Goal: Task Accomplishment & Management: Use online tool/utility

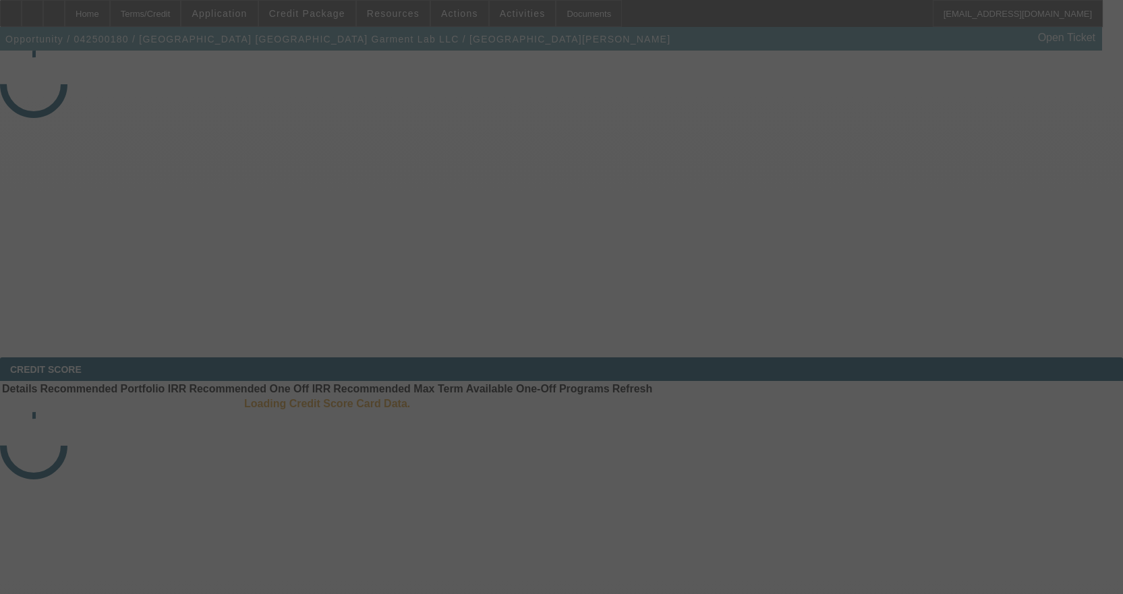
select select "4"
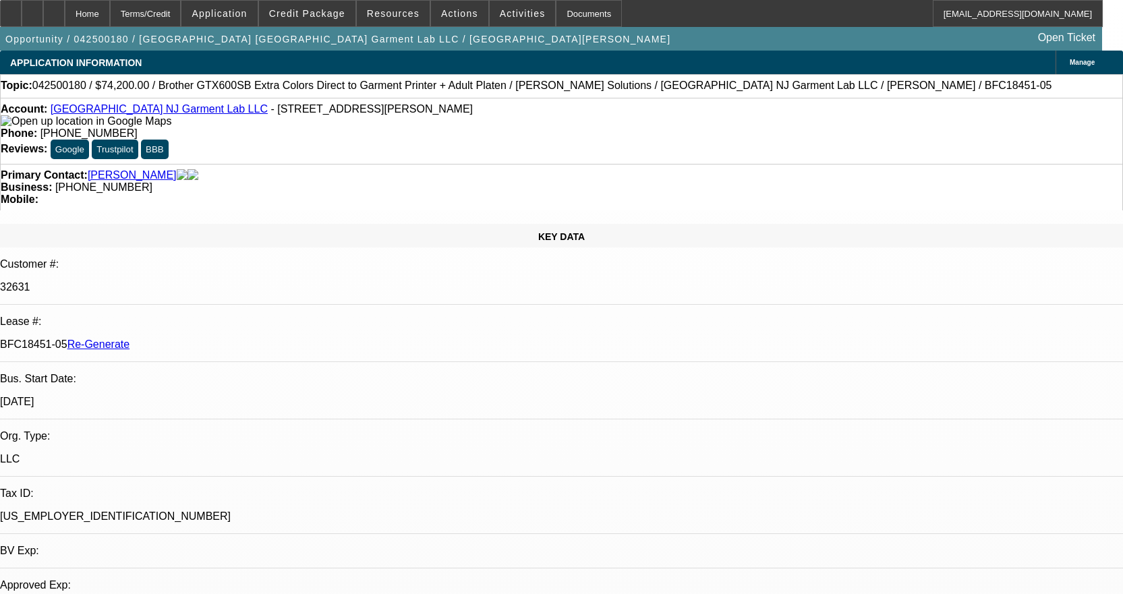
select select "0"
select select "1"
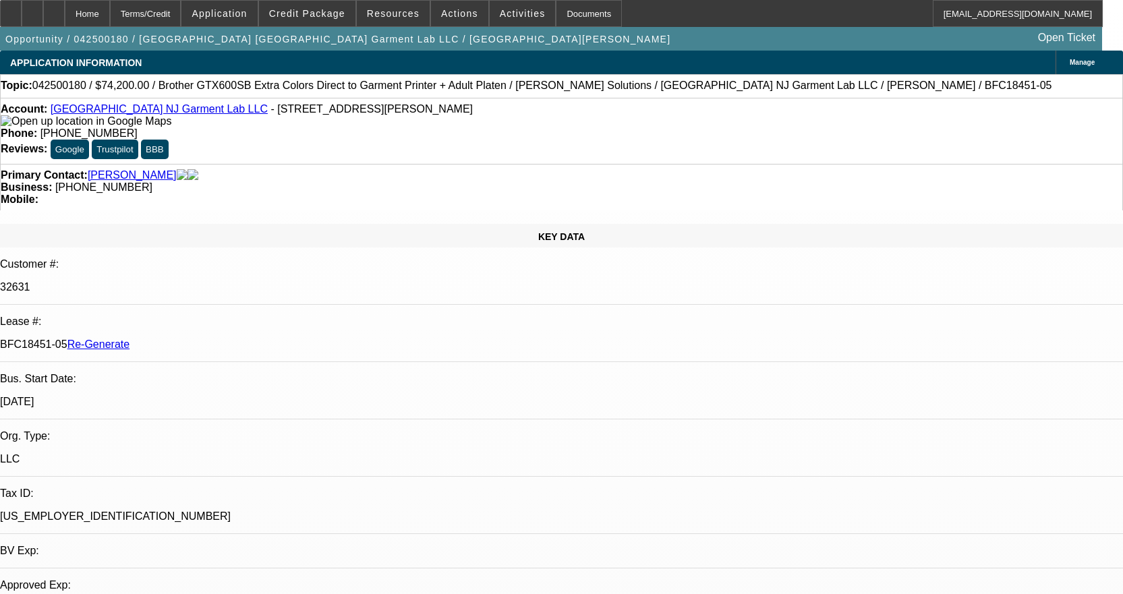
select select "6"
click at [567, 20] on div "Documents" at bounding box center [589, 13] width 66 height 27
click at [505, 10] on span "Activities" at bounding box center [523, 13] width 46 height 11
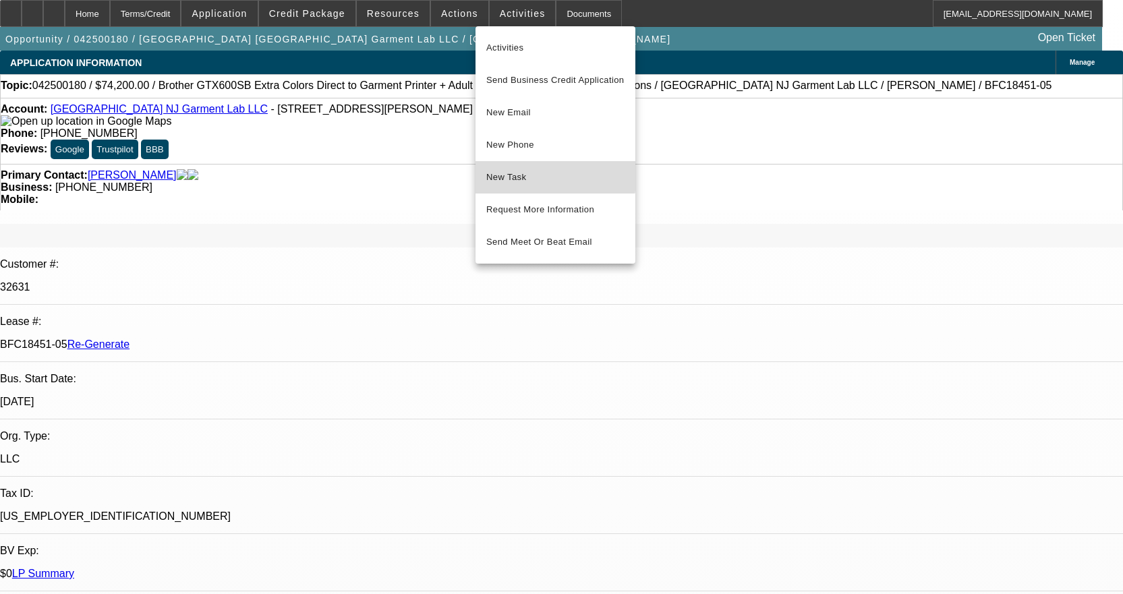
click at [518, 169] on span "New Task" at bounding box center [556, 177] width 138 height 16
